Goal: Task Accomplishment & Management: Manage account settings

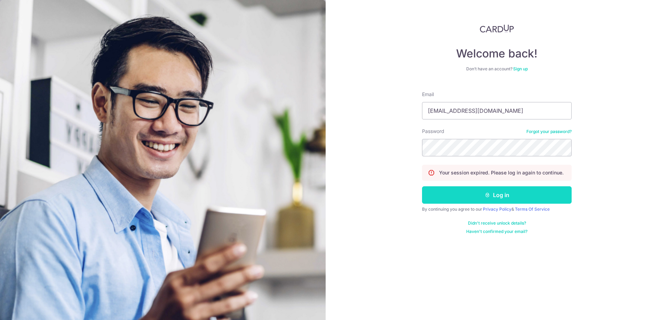
type input "[EMAIL_ADDRESS][DOMAIN_NAME]"
click at [487, 196] on icon "submit" at bounding box center [488, 195] width 6 height 6
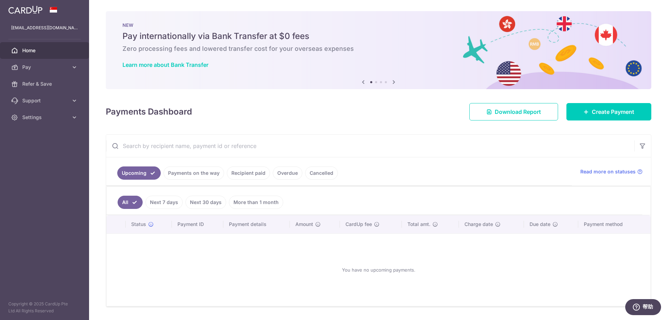
click at [207, 176] on link "Payments on the way" at bounding box center [194, 172] width 61 height 13
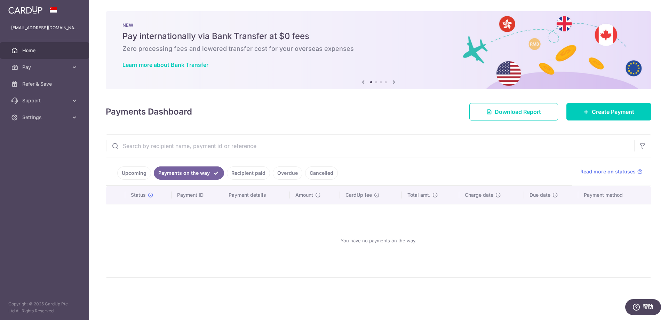
click at [235, 173] on link "Recipient paid" at bounding box center [248, 172] width 43 height 13
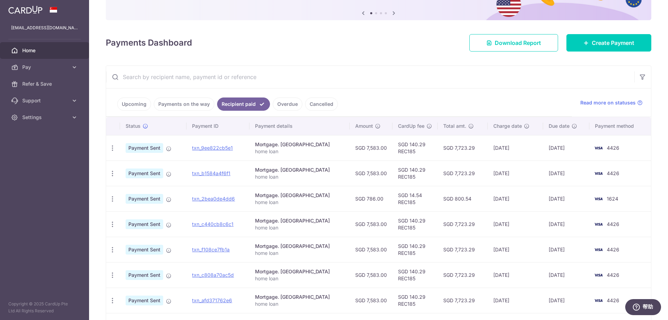
scroll to position [70, 0]
click at [285, 102] on link "Overdue" at bounding box center [288, 103] width 30 height 13
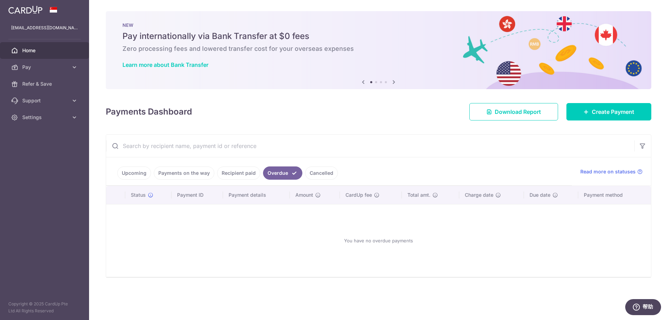
click at [138, 177] on link "Upcoming" at bounding box center [134, 172] width 34 height 13
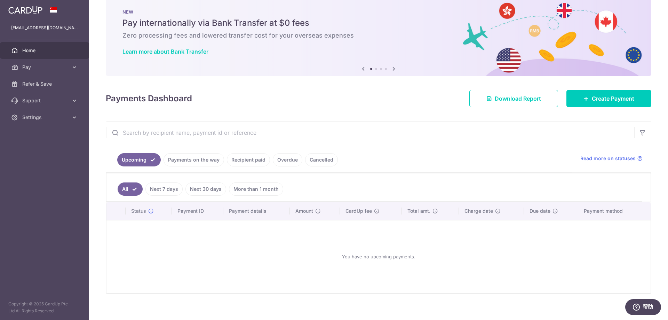
scroll to position [20, 0]
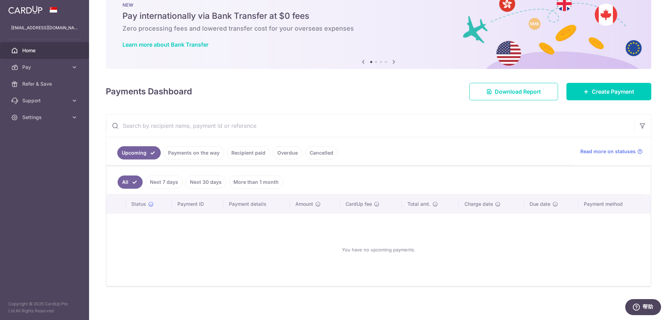
click at [190, 154] on link "Payments on the way" at bounding box center [194, 152] width 61 height 13
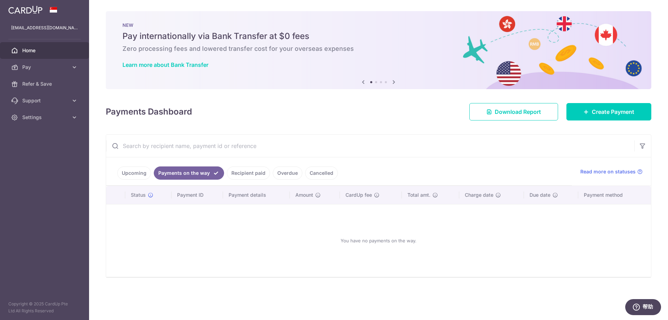
scroll to position [0, 0]
click at [238, 173] on link "Recipient paid" at bounding box center [248, 172] width 43 height 13
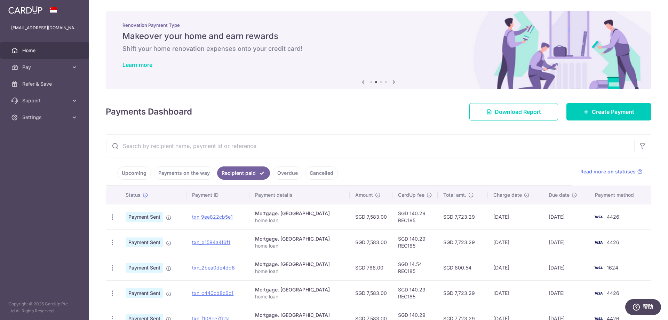
click at [133, 172] on link "Upcoming" at bounding box center [134, 172] width 34 height 13
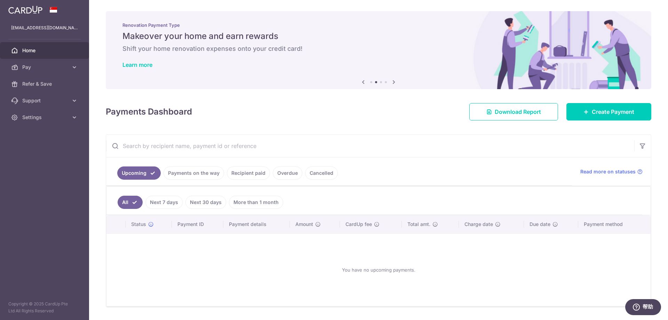
click at [165, 204] on link "Next 7 days" at bounding box center [163, 202] width 37 height 13
click at [207, 198] on link "Next 30 days" at bounding box center [205, 202] width 41 height 13
click at [255, 198] on link "More than 1 month" at bounding box center [256, 202] width 54 height 13
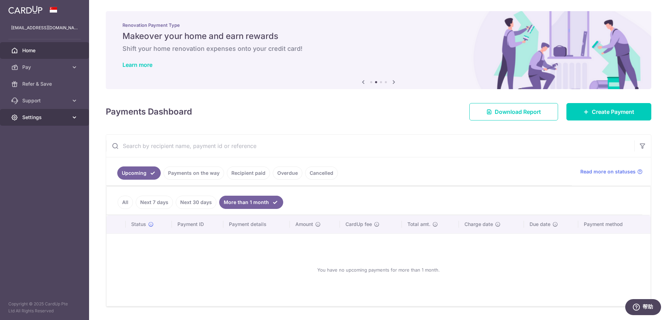
click at [69, 118] on link "Settings" at bounding box center [44, 117] width 89 height 17
click at [38, 147] on link "Logout" at bounding box center [44, 150] width 89 height 17
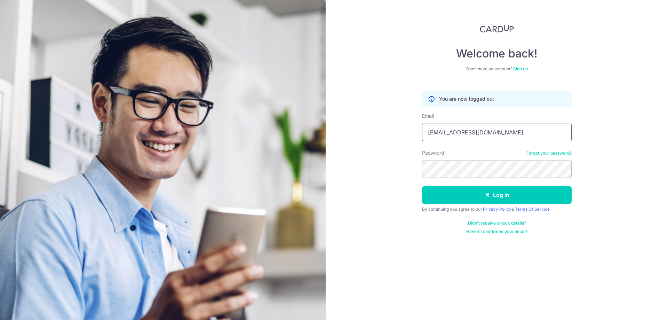
click at [482, 132] on input "[EMAIL_ADDRESS][DOMAIN_NAME]" at bounding box center [497, 132] width 150 height 17
type input "xuc116@gmail.com"
click at [483, 197] on button "Log in" at bounding box center [497, 194] width 150 height 17
